Goal: Task Accomplishment & Management: Manage account settings

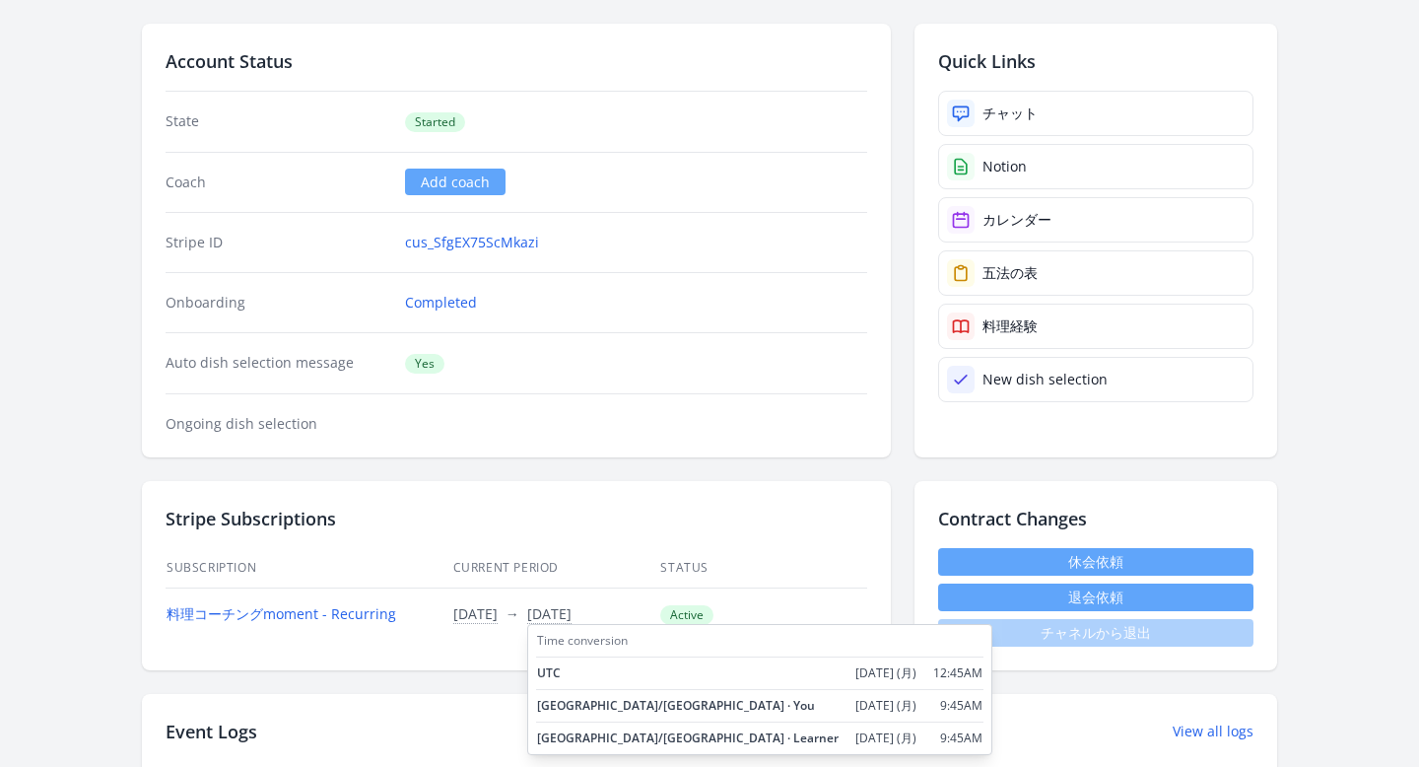
scroll to position [203, 0]
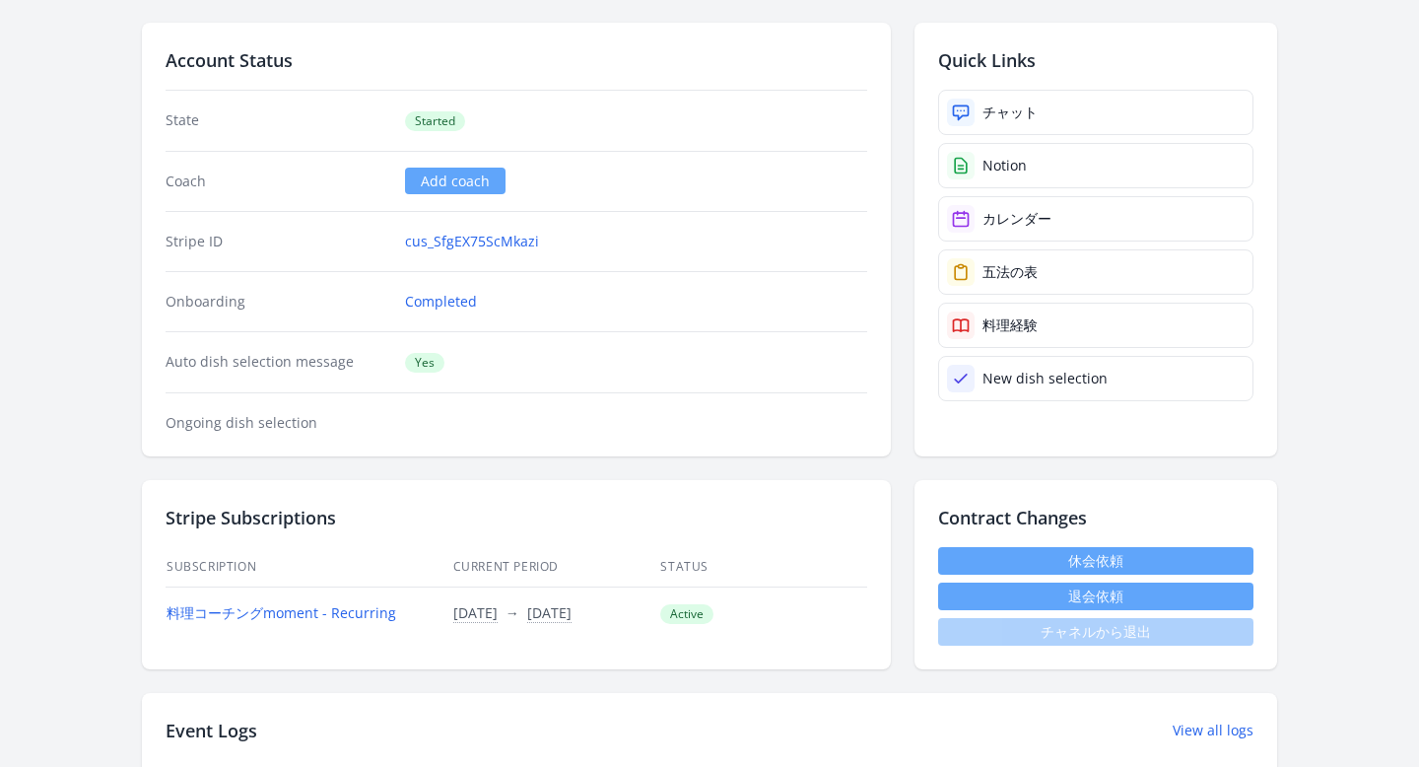
click at [993, 595] on button "退会依頼" at bounding box center [1095, 596] width 315 height 28
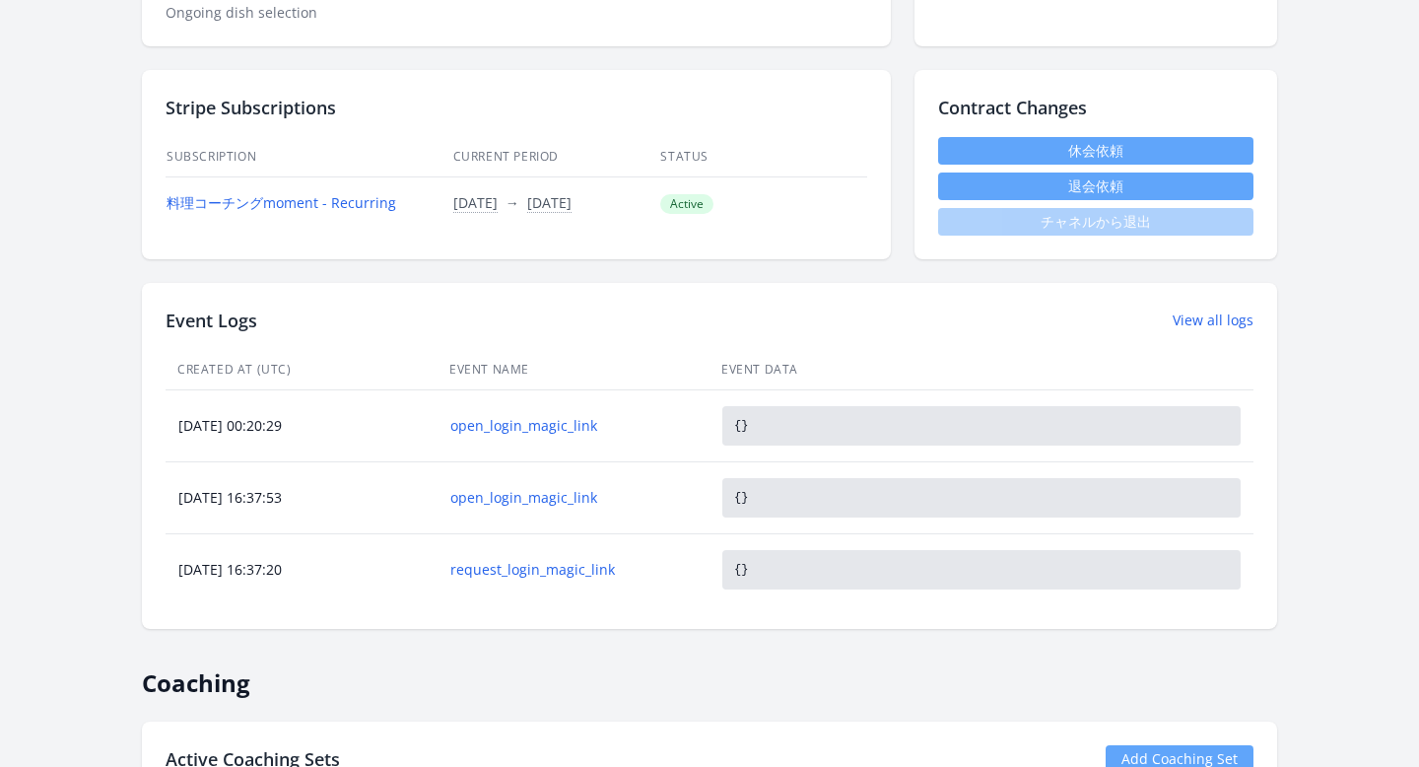
scroll to position [382, 0]
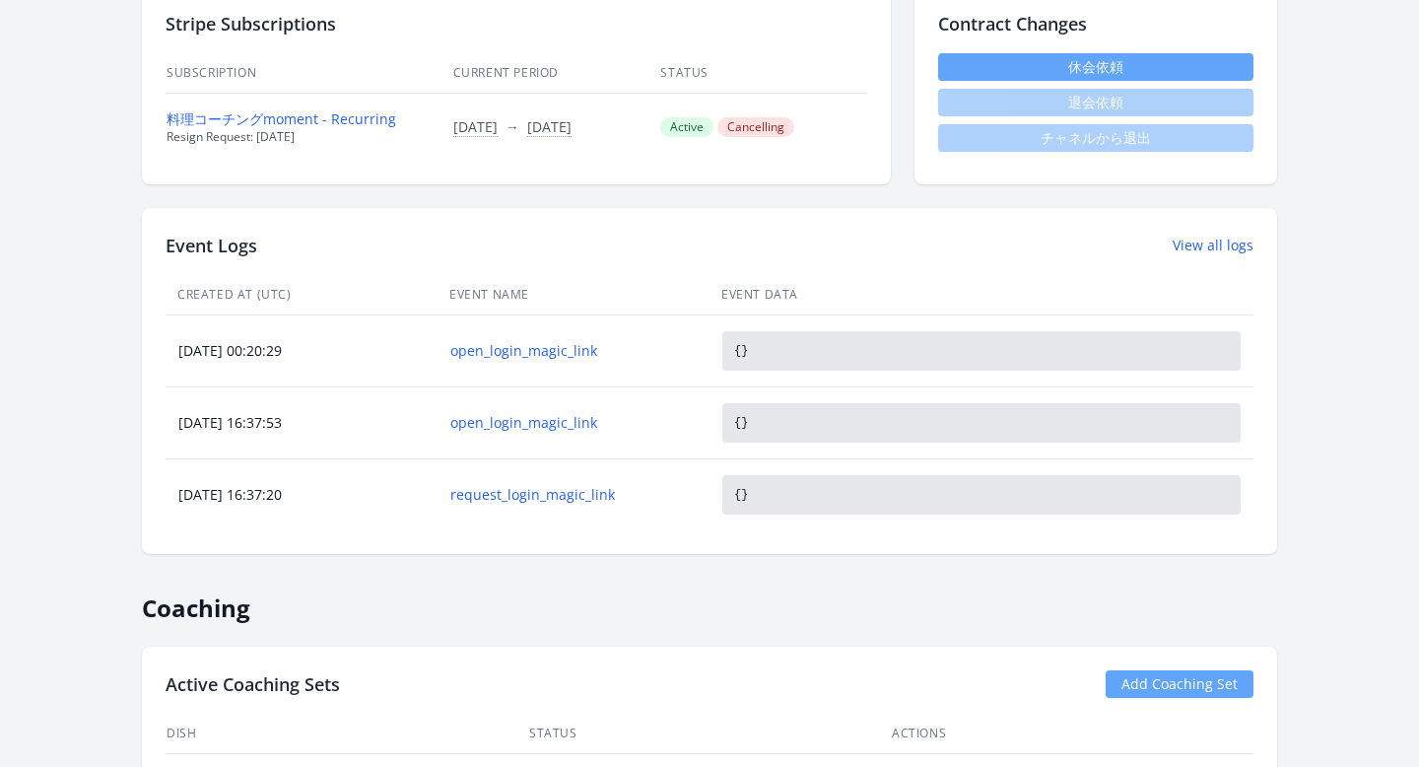
scroll to position [706, 0]
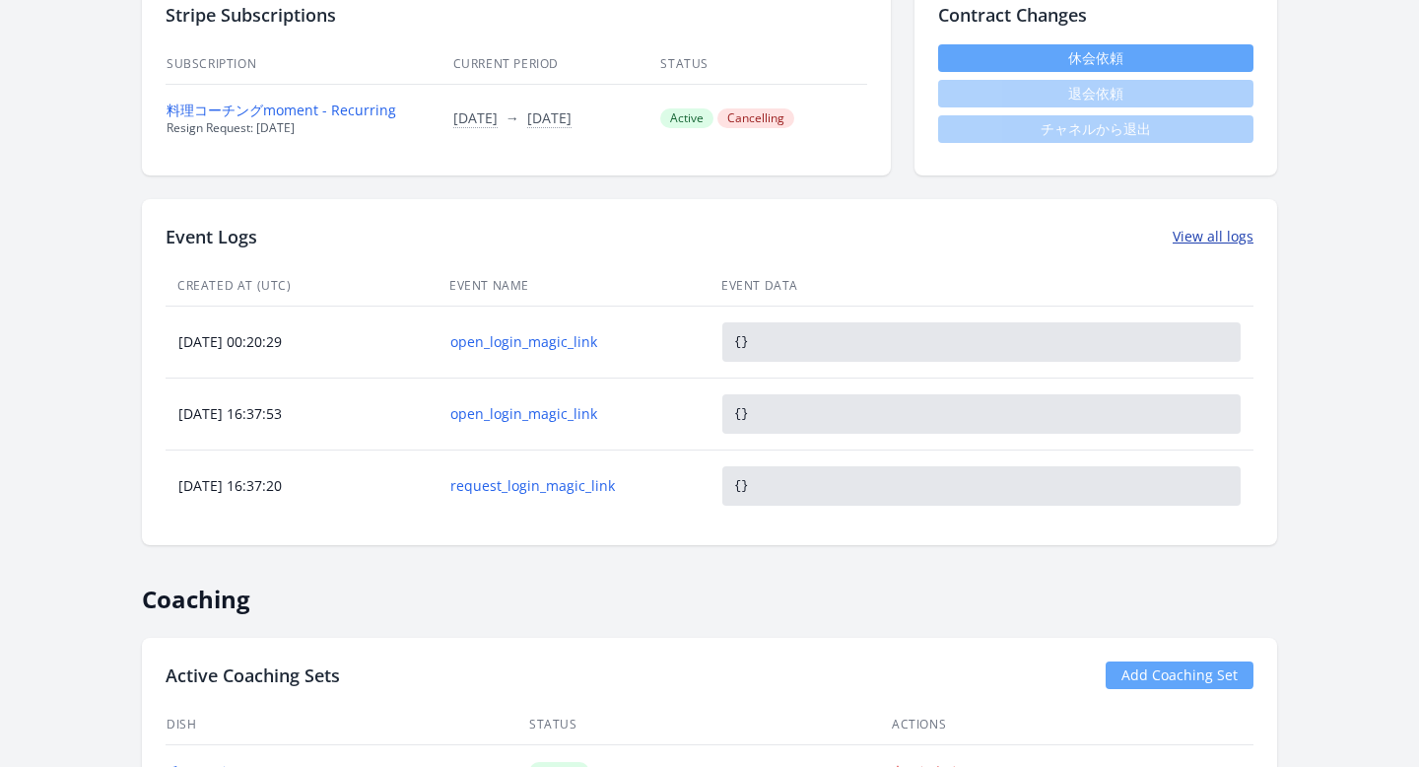
click at [1177, 236] on link "View all logs" at bounding box center [1213, 237] width 81 height 20
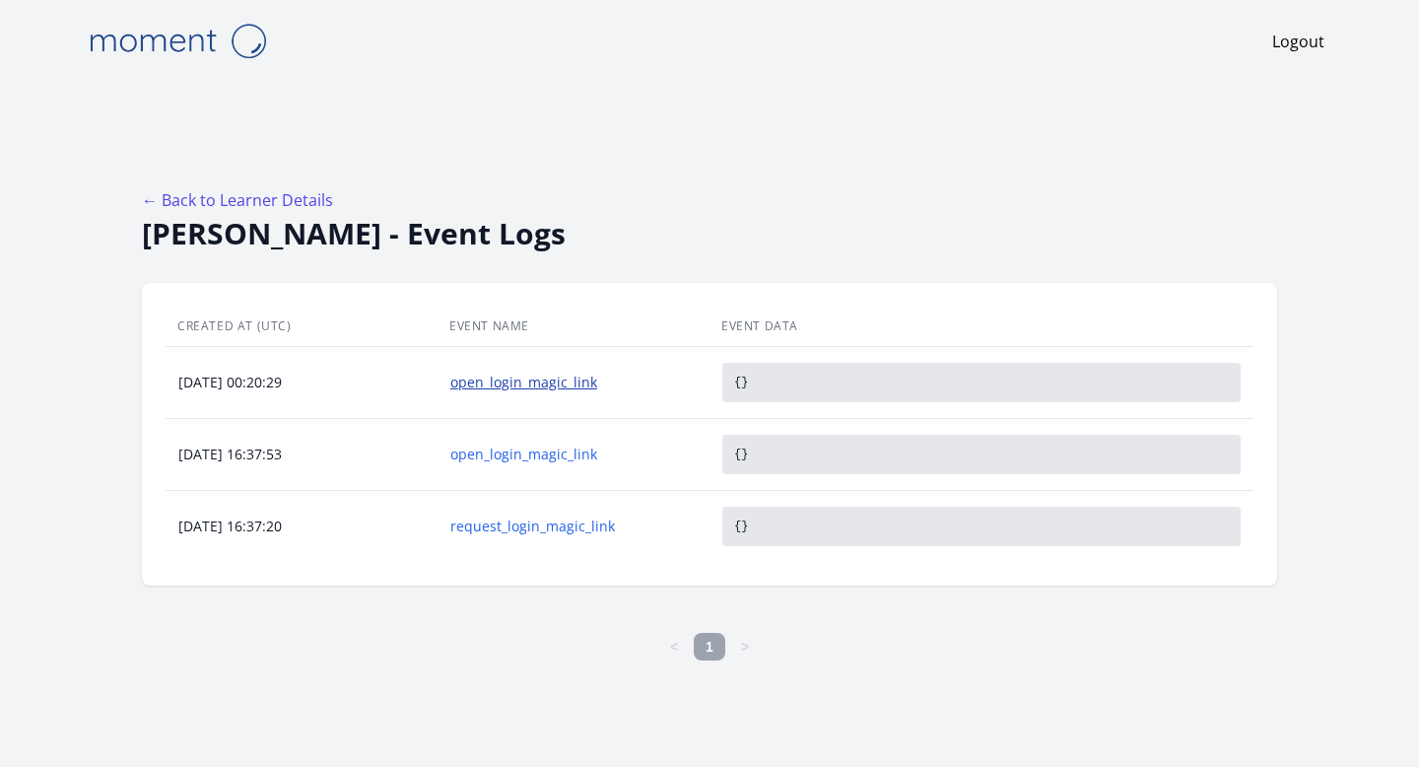
click at [534, 384] on link "open_login_magic_link" at bounding box center [573, 382] width 246 height 20
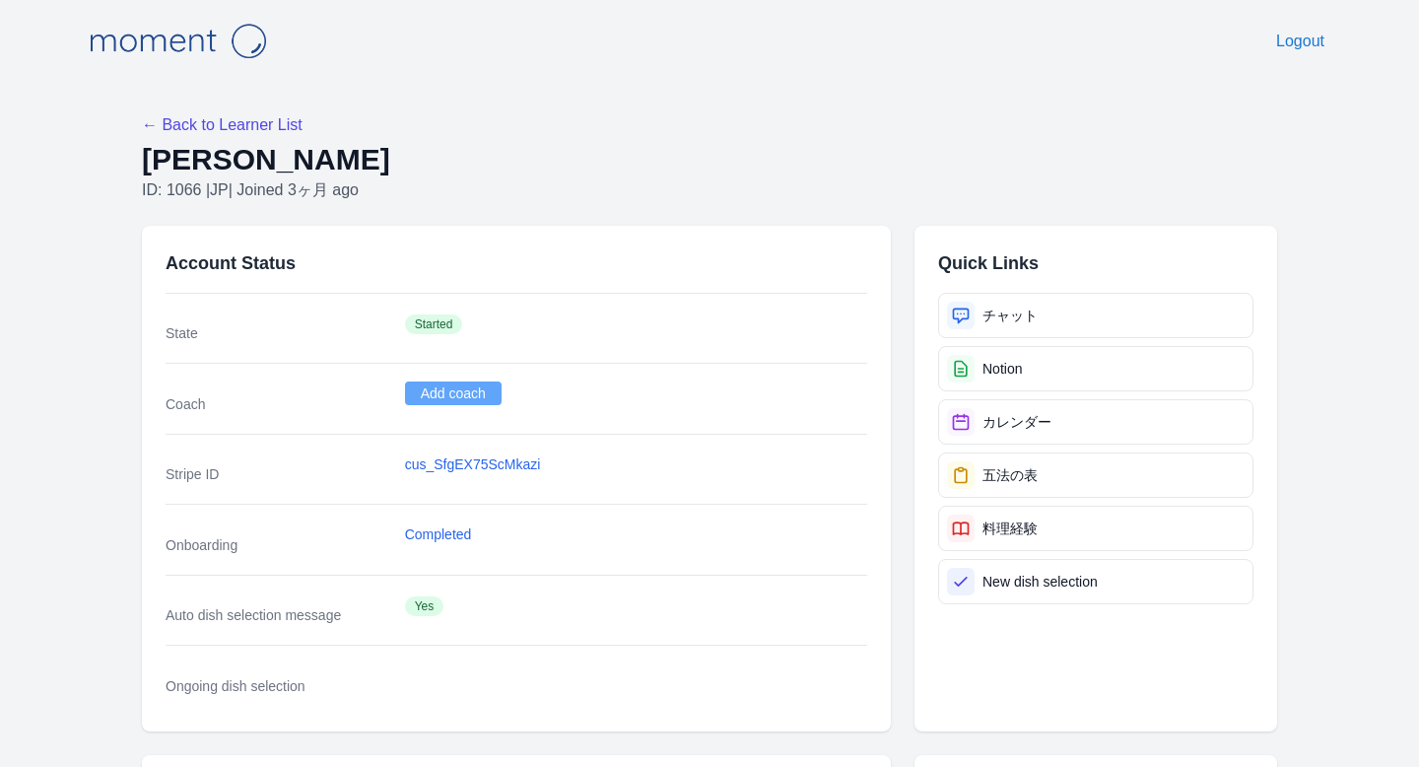
scroll to position [706, 0]
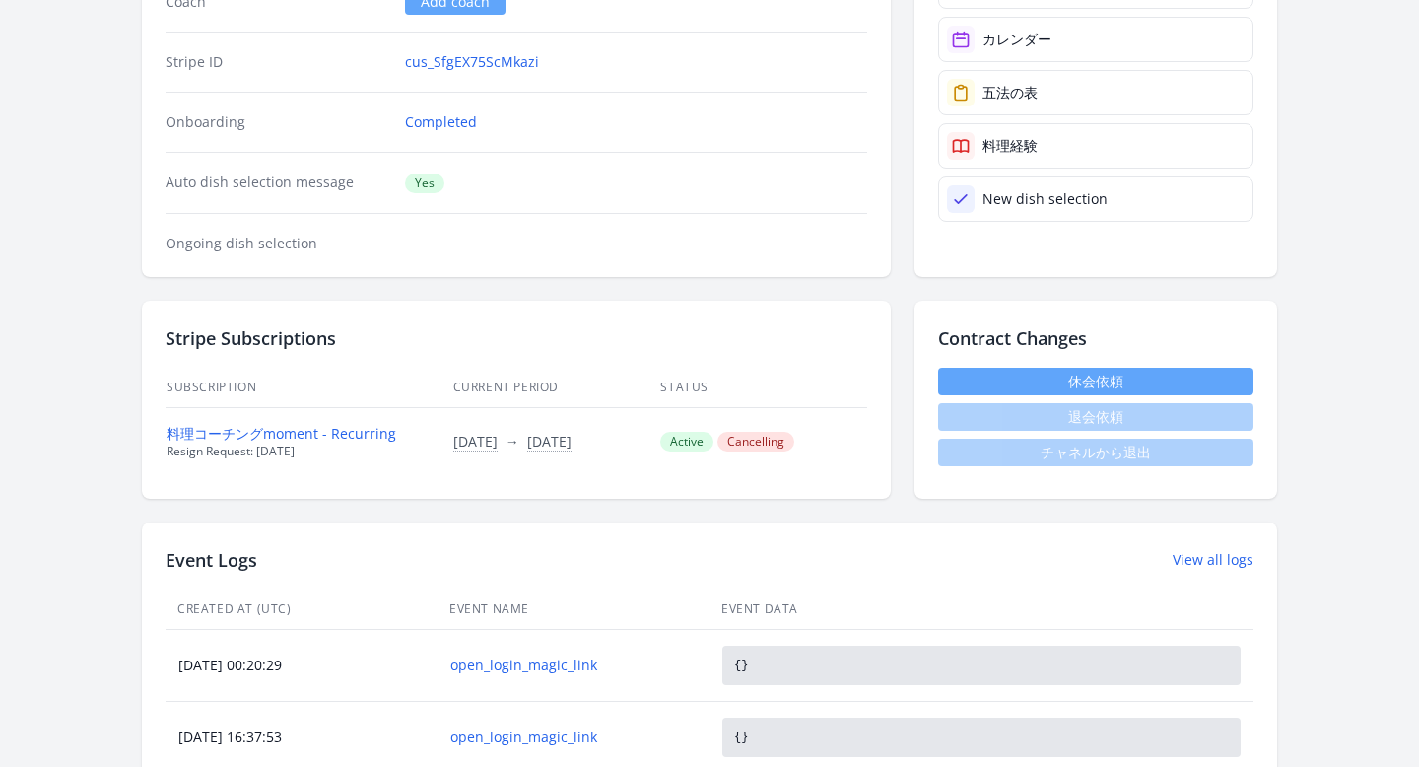
scroll to position [393, 0]
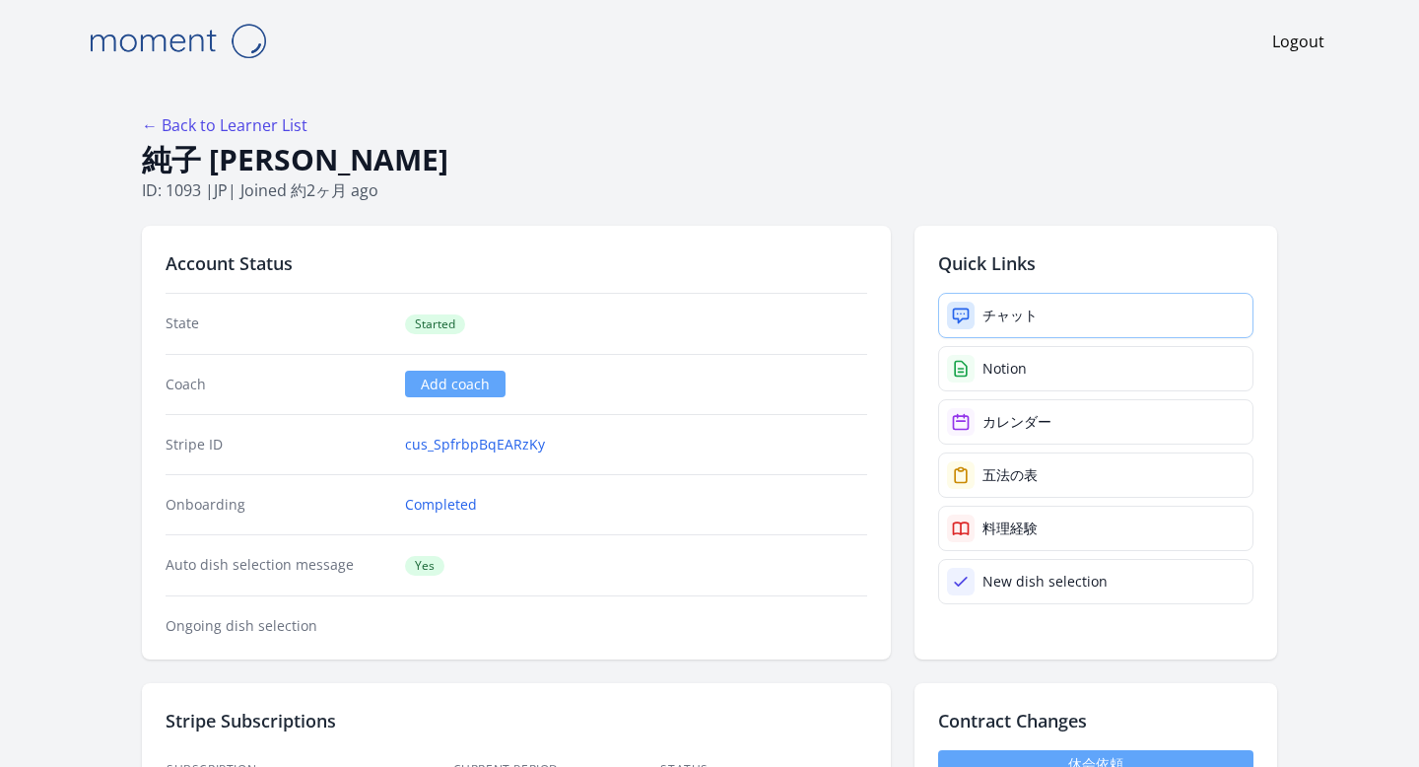
click at [991, 302] on link "チャット" at bounding box center [1095, 315] width 315 height 45
